Goal: Find specific page/section: Find specific page/section

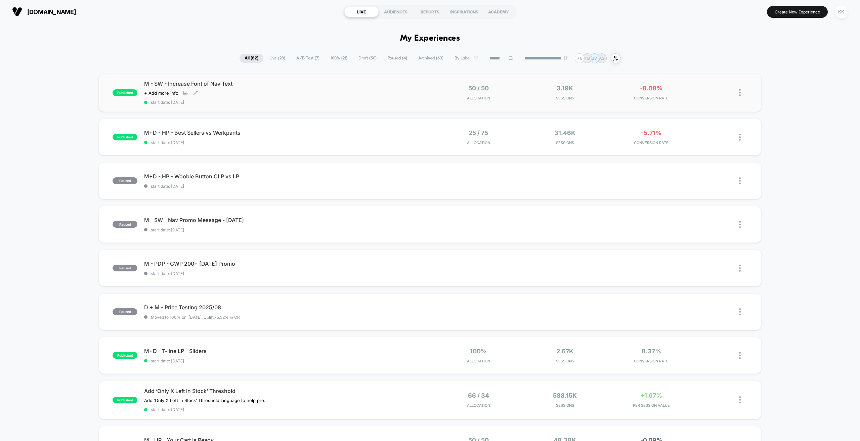
click at [291, 96] on div "M - SW - Increase Font of Nav Text Click to view images Click to edit experienc…" at bounding box center [286, 92] width 285 height 25
